Goal: Task Accomplishment & Management: Manage account settings

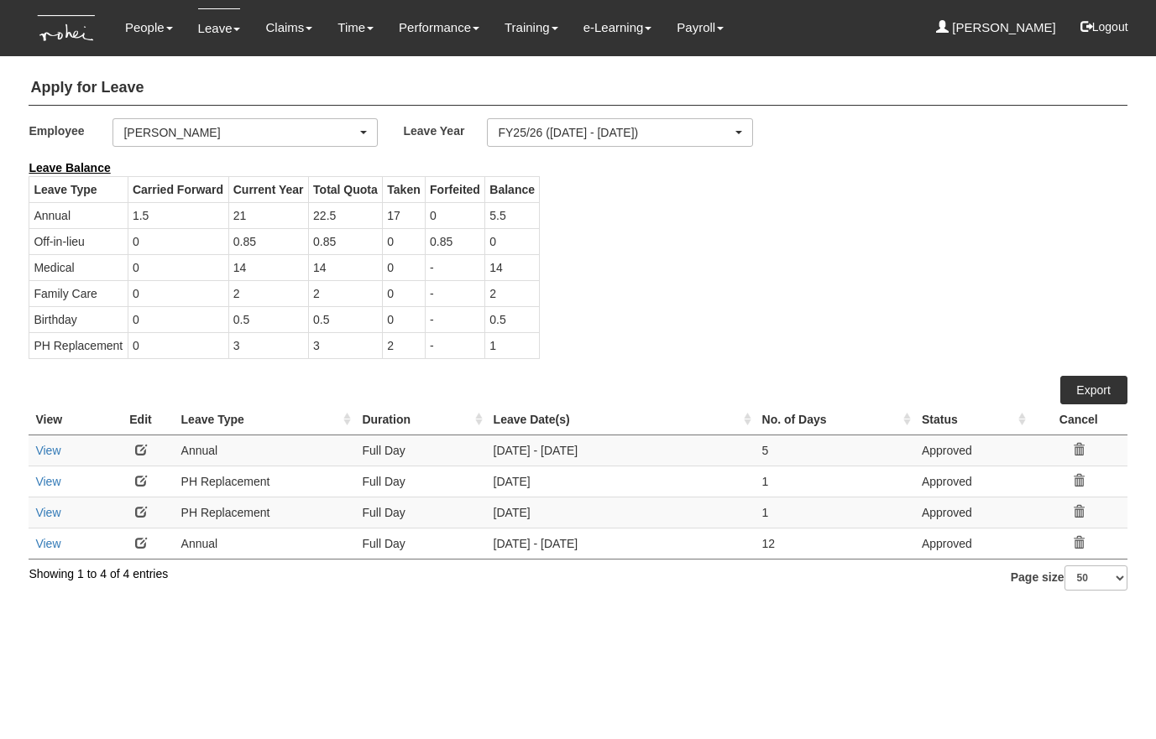
select select "1ae40e68-5a0c-4d70-b50e-45a4e5a72252"
select select "50"
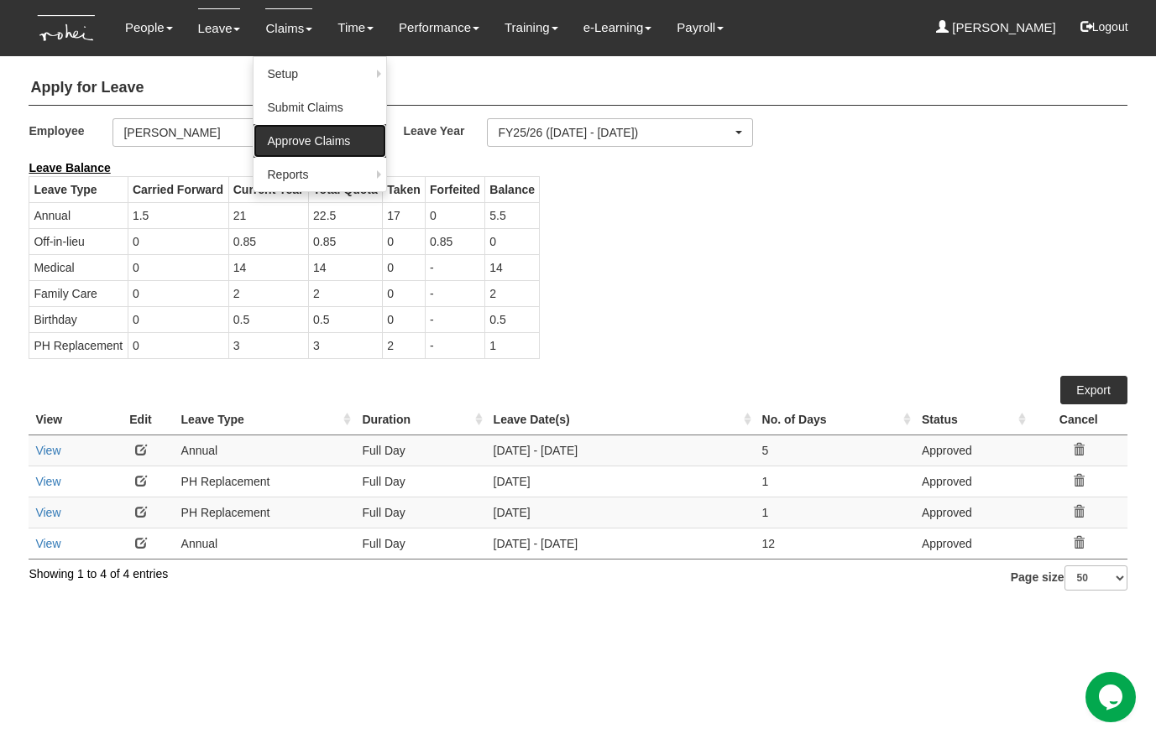
click at [297, 149] on link "Approve Claims" at bounding box center [319, 141] width 133 height 34
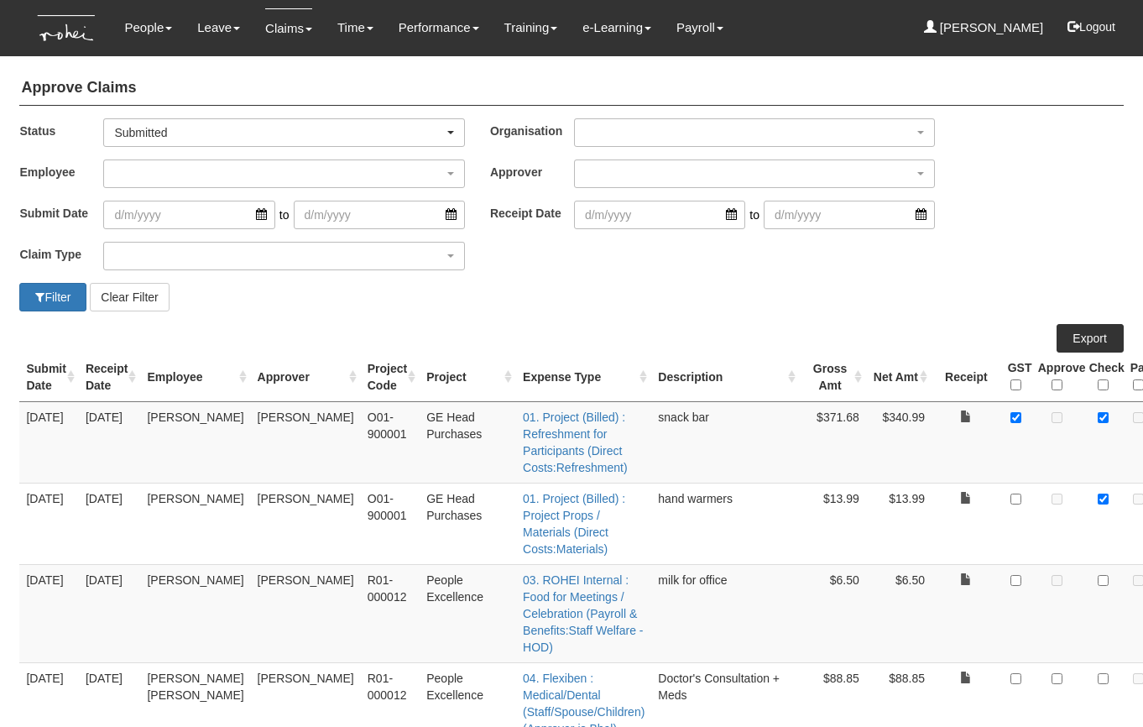
select select "50"
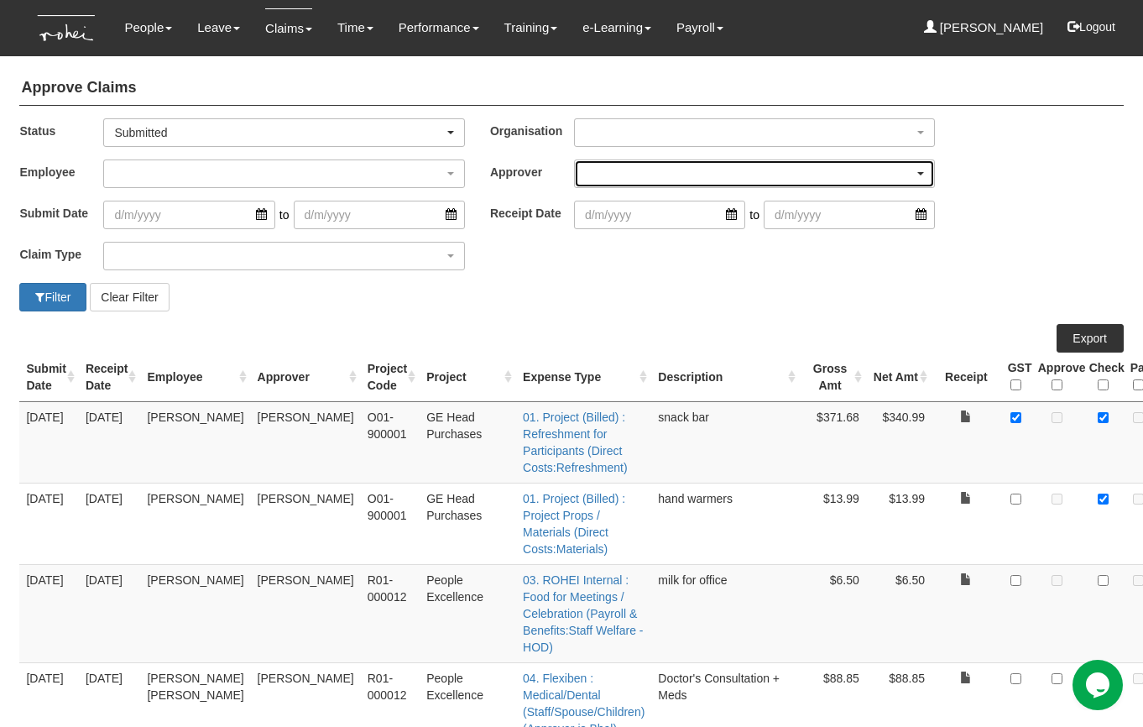
click at [647, 178] on div "button" at bounding box center [754, 173] width 359 height 27
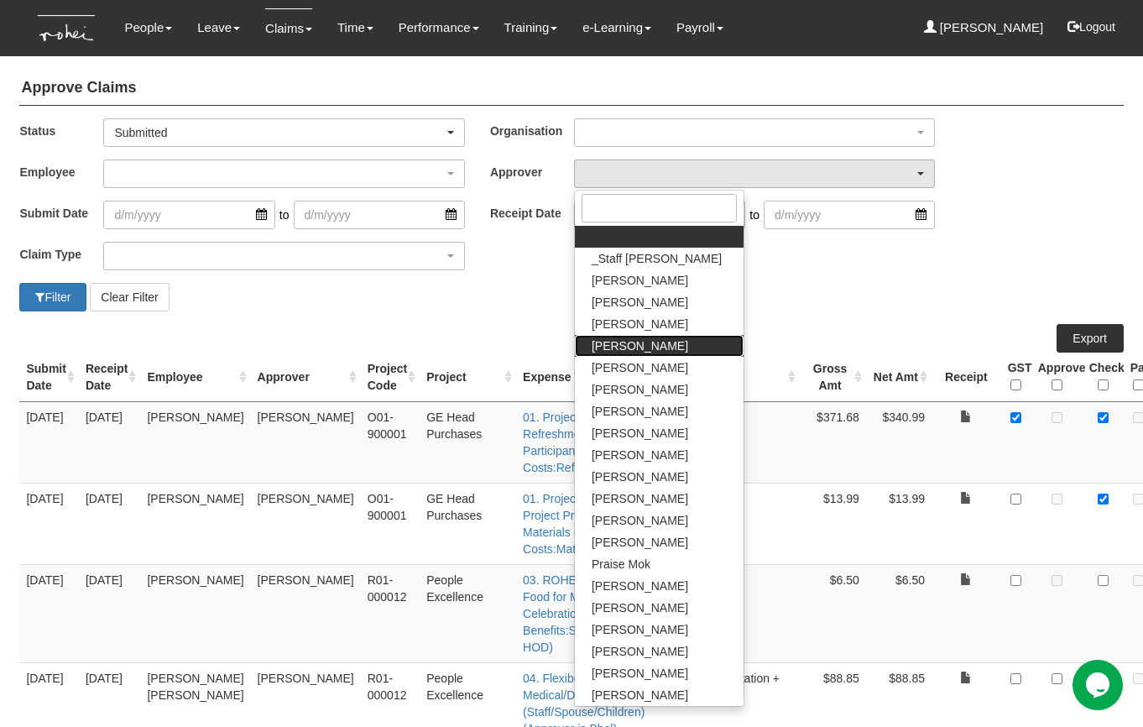
click at [640, 352] on span "[PERSON_NAME]" at bounding box center [640, 345] width 97 height 17
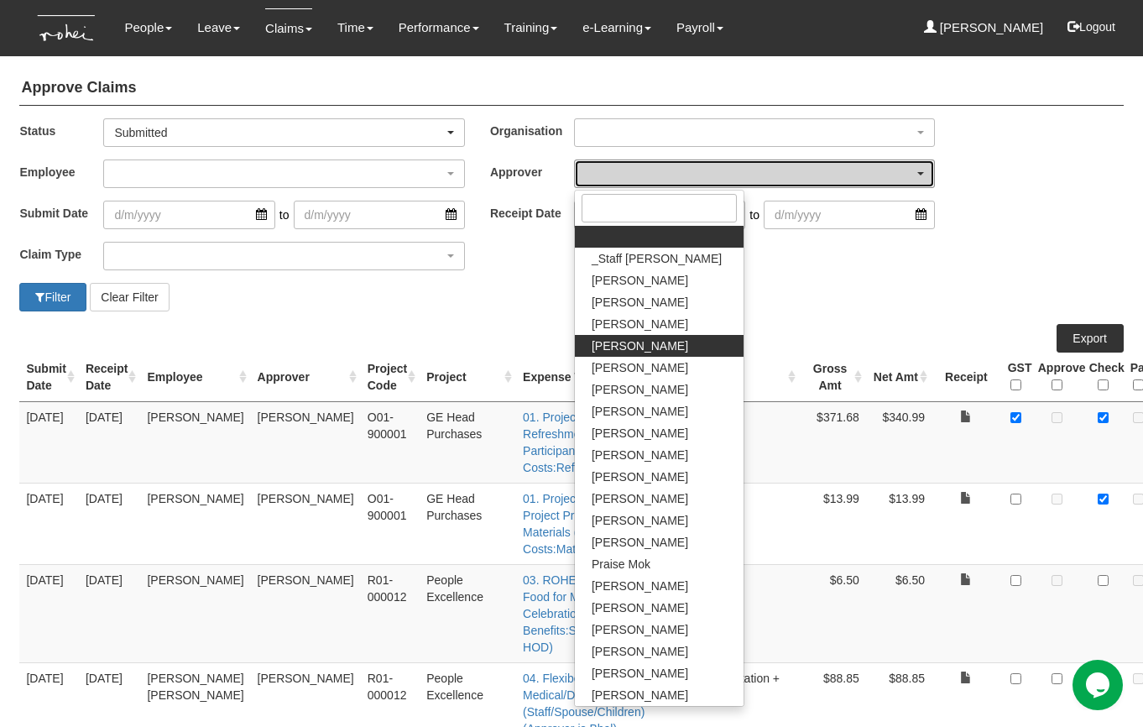
select select "7c74568e-c65a-4e2f-b023-70974c8e3265"
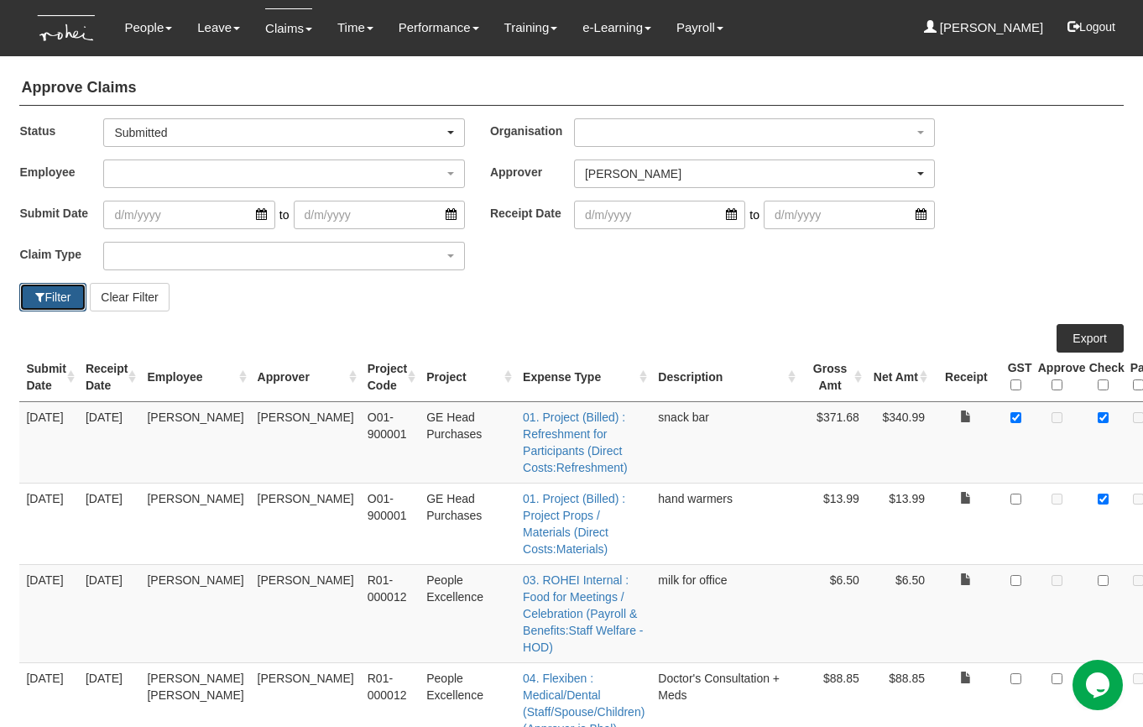
click at [63, 295] on button "Filter" at bounding box center [52, 297] width 67 height 29
select select "50"
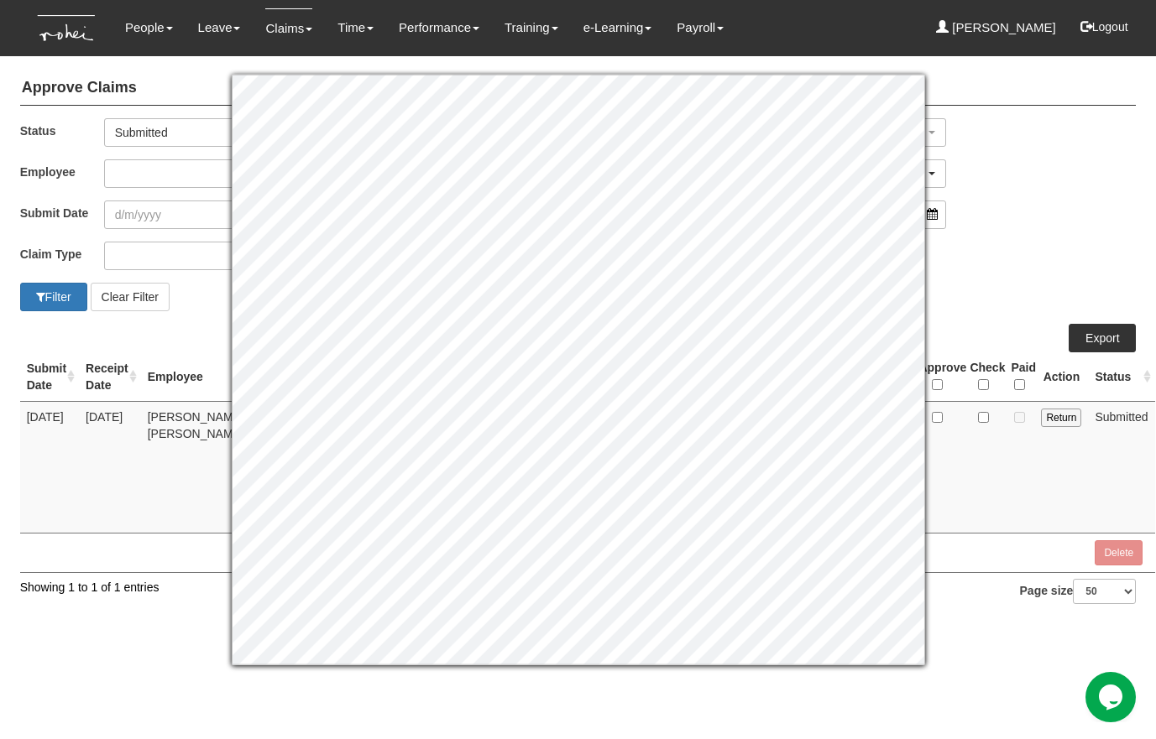
click at [964, 250] on div "Claim Type (01) Personal Reimbursement (02) Advance Disbursement (03) Daniel's …" at bounding box center [578, 262] width 1141 height 41
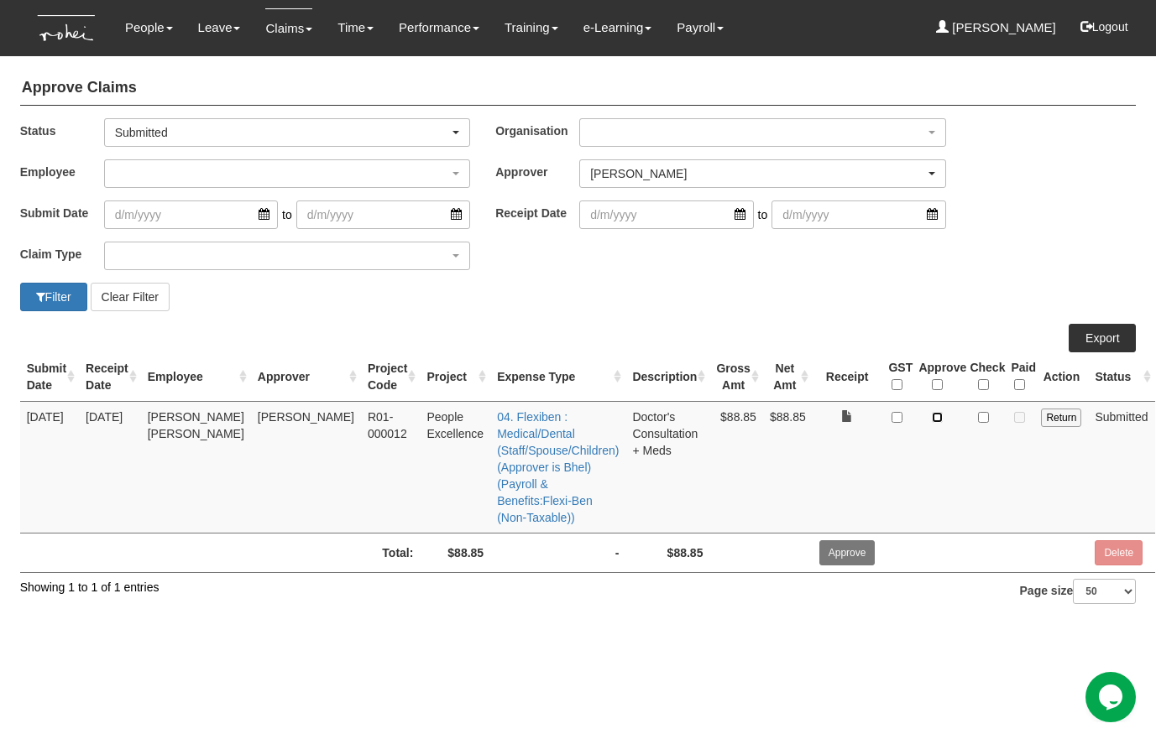
click at [932, 415] on input "checkbox" at bounding box center [937, 417] width 11 height 11
checkbox input "true"
click at [833, 540] on input "Approve" at bounding box center [847, 552] width 56 height 25
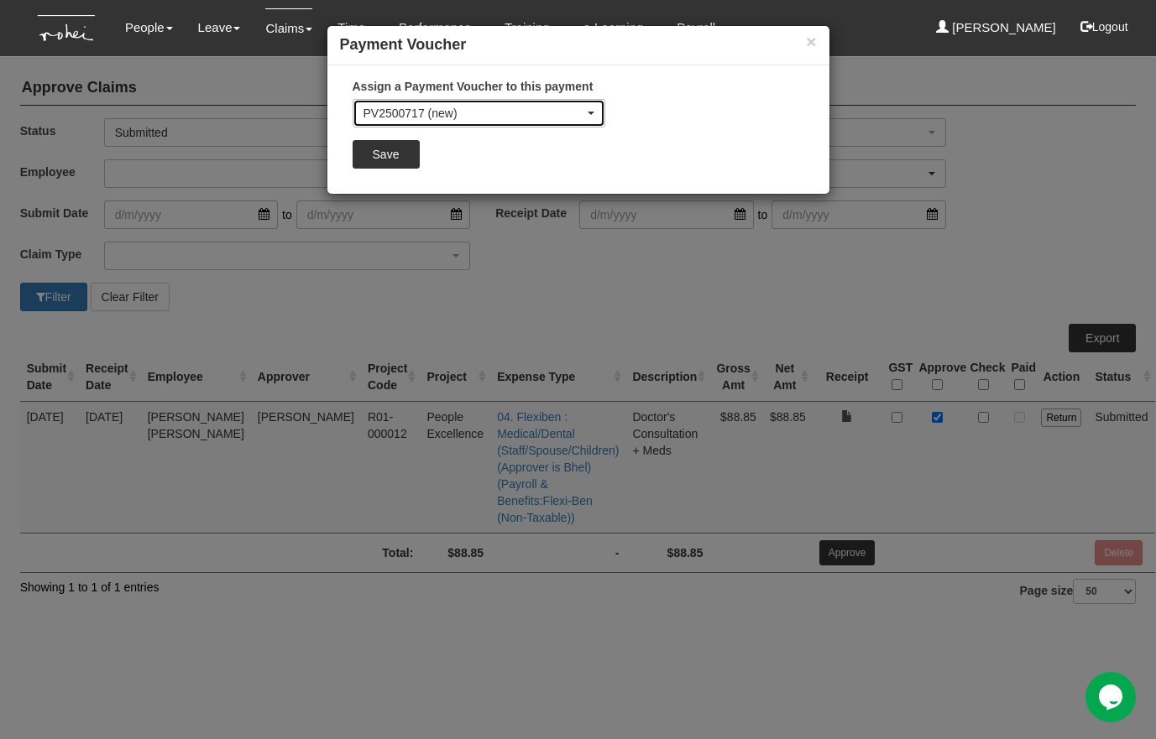
click at [529, 111] on div "PV2500717 (new)" at bounding box center [473, 113] width 221 height 17
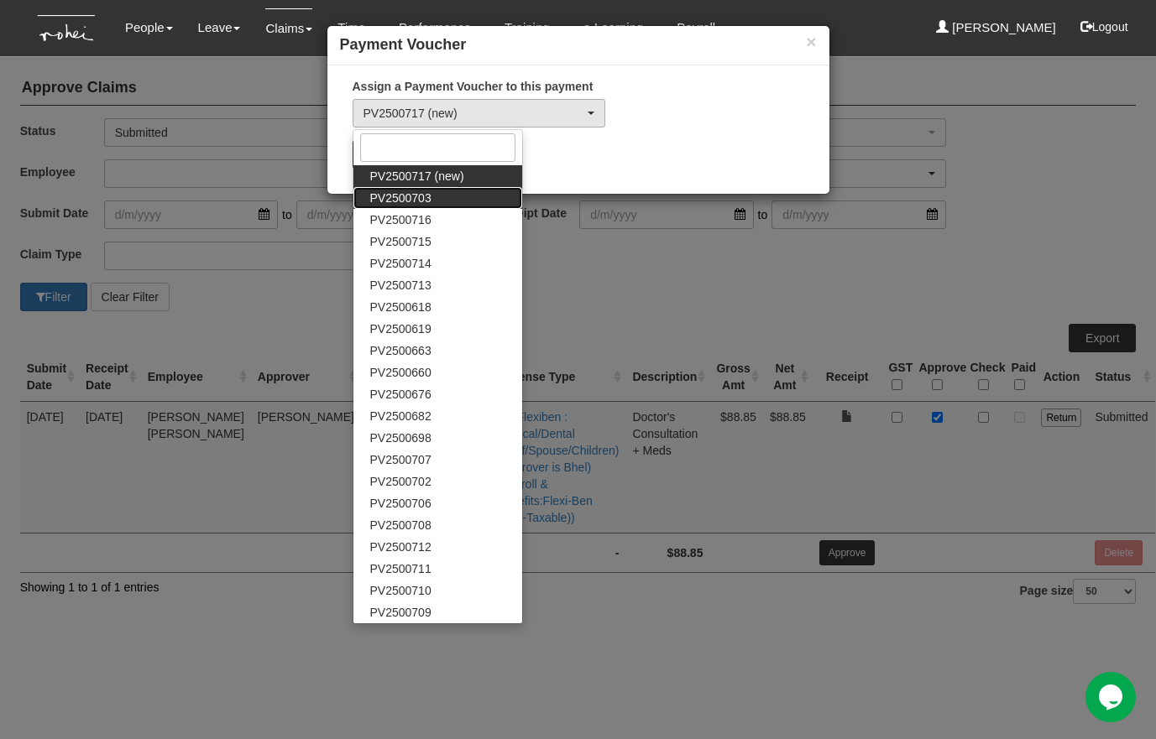
click at [421, 198] on span "PV2500703" at bounding box center [400, 198] width 61 height 17
select select "PV2500703"
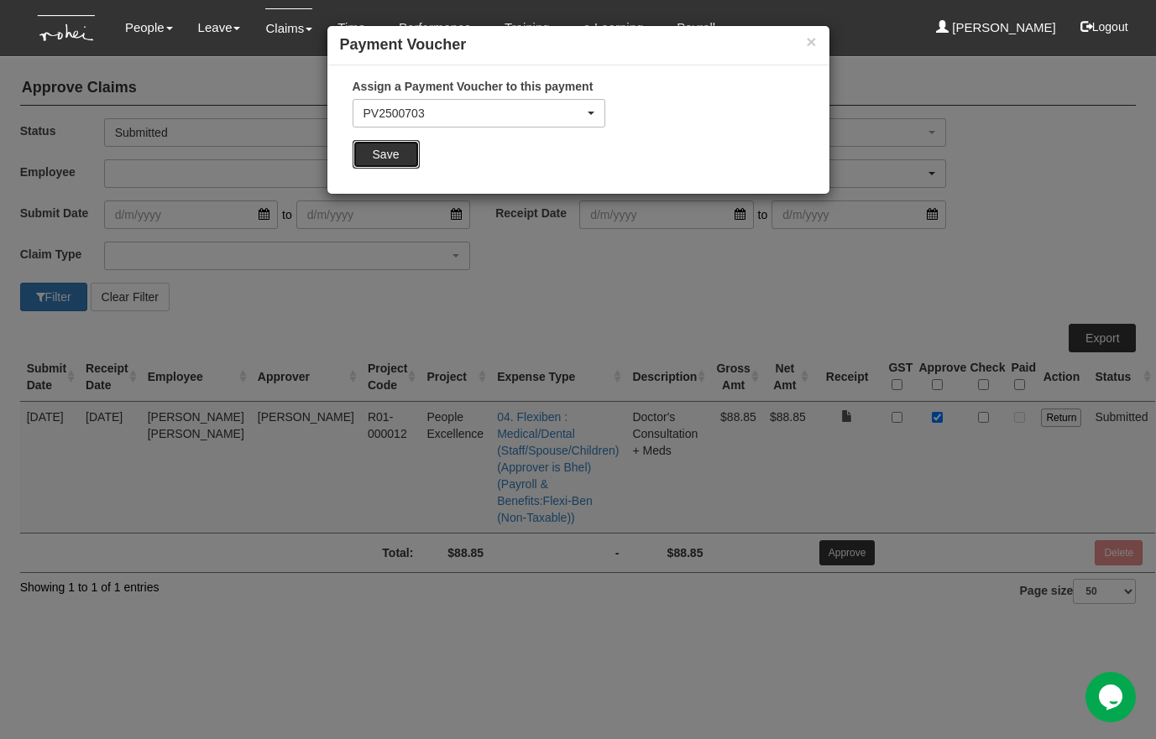
click at [390, 163] on input "Save" at bounding box center [385, 154] width 67 height 29
